Goal: Task Accomplishment & Management: Use online tool/utility

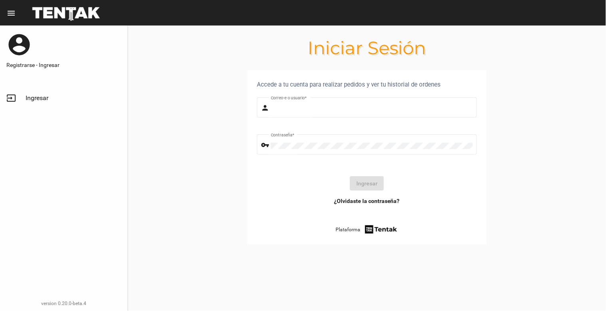
type input "[EMAIL_ADDRESS][DOMAIN_NAME]"
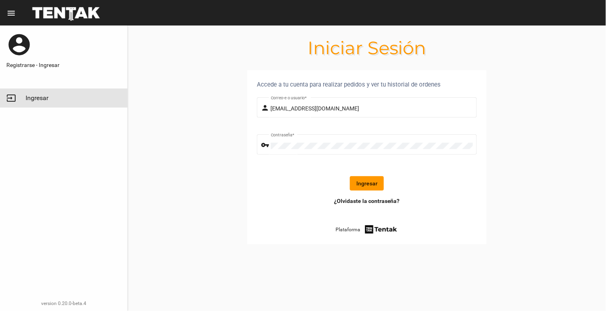
click at [35, 103] on link "input Ingresar" at bounding box center [63, 98] width 127 height 19
click at [373, 189] on button "Ingresar" at bounding box center [367, 183] width 34 height 14
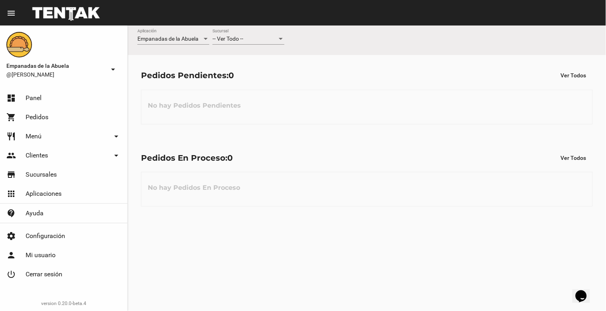
click at [251, 39] on div "-- Ver Todo --" at bounding box center [244, 39] width 65 height 6
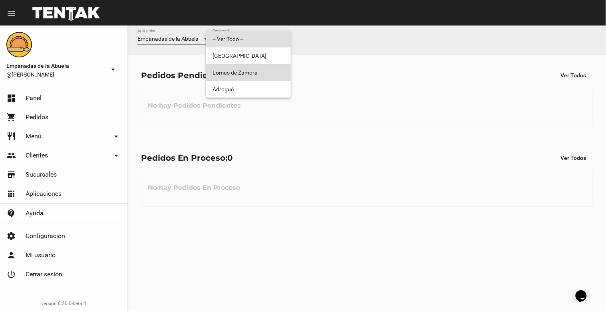
click at [253, 76] on span "Lomas de Zamora" at bounding box center [248, 72] width 72 height 17
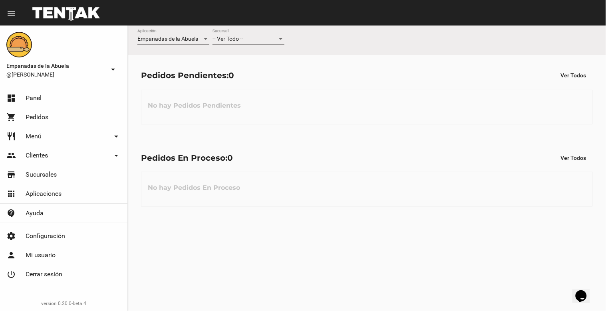
click at [253, 40] on div "-- Ver Todo --" at bounding box center [244, 39] width 65 height 6
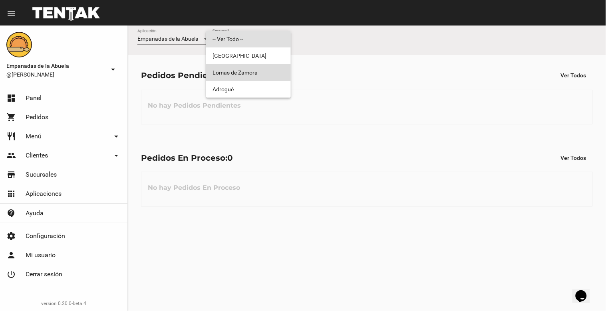
click at [256, 73] on span "Lomas de Zamora" at bounding box center [248, 72] width 72 height 17
